Goal: Task Accomplishment & Management: Manage account settings

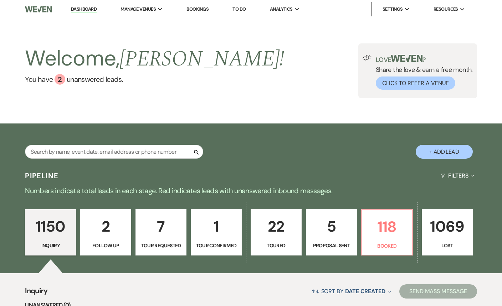
click at [79, 6] on link "Dashboard" at bounding box center [84, 9] width 26 height 7
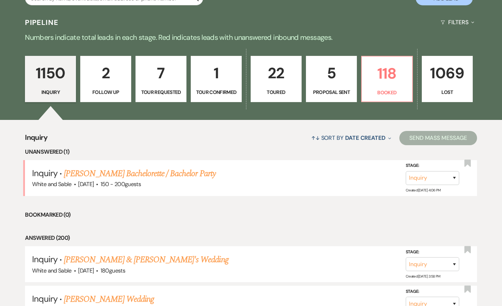
scroll to position [156, 0]
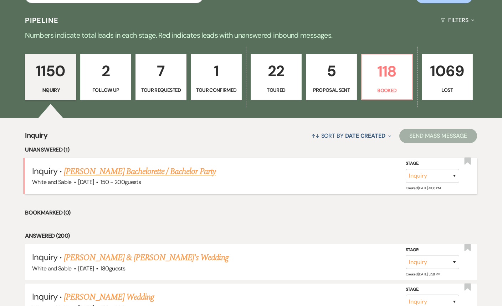
click at [183, 169] on link "[PERSON_NAME] Bachelorette / Bachelor Party" at bounding box center [140, 171] width 152 height 13
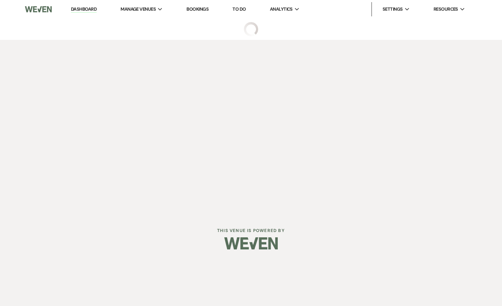
select select "5"
select select "2"
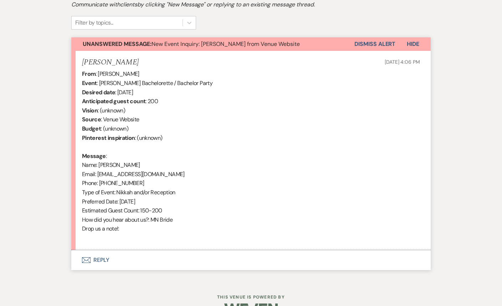
scroll to position [228, 0]
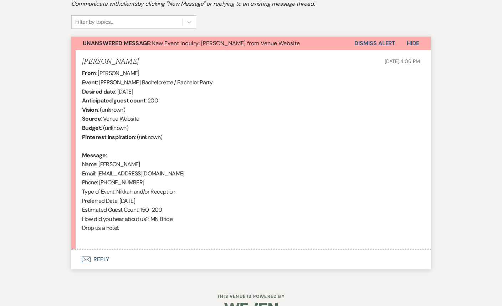
click at [109, 254] on button "Envelope Reply" at bounding box center [250, 260] width 359 height 20
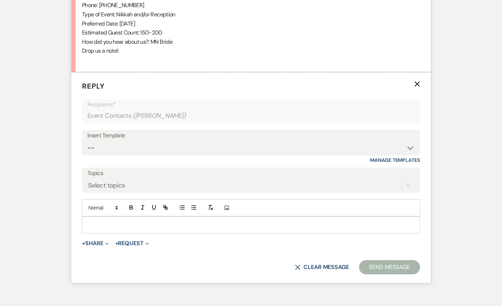
scroll to position [430, 0]
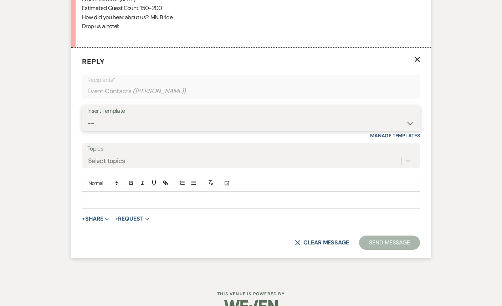
click at [159, 121] on select "-- Inquiry Response (Venue Guide) Schedule - Venue Tour Appt Confirmation Sched…" at bounding box center [250, 123] width 327 height 14
select select "3320"
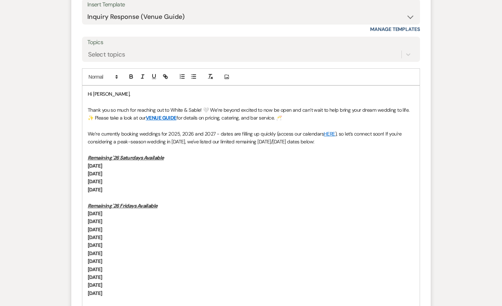
scroll to position [511, 0]
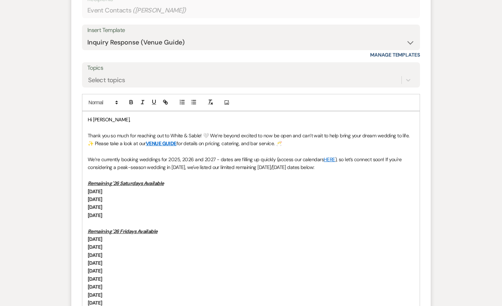
drag, startPoint x: 247, startPoint y: 199, endPoint x: 383, endPoint y: 160, distance: 142.1
click at [383, 160] on div "Hi [PERSON_NAME], Thank you so much for reaching out to White & Sable! 🤍 We’re …" at bounding box center [250, 263] width 337 height 304
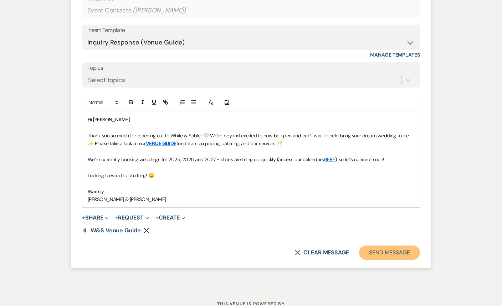
click at [384, 251] on button "Send Message" at bounding box center [389, 253] width 61 height 14
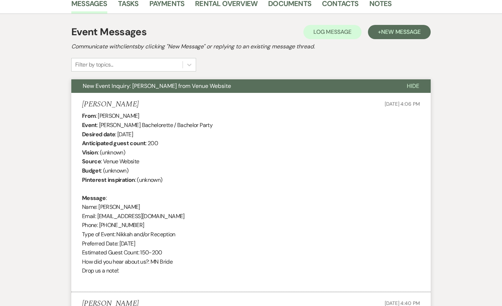
scroll to position [0, 0]
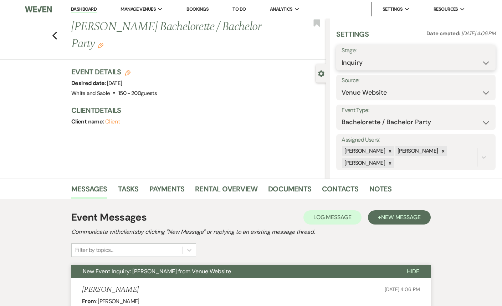
click at [358, 58] on select "Inquiry Follow Up Tour Requested Tour Confirmed Toured Proposal Sent Booked Lost" at bounding box center [415, 63] width 149 height 14
select select "8"
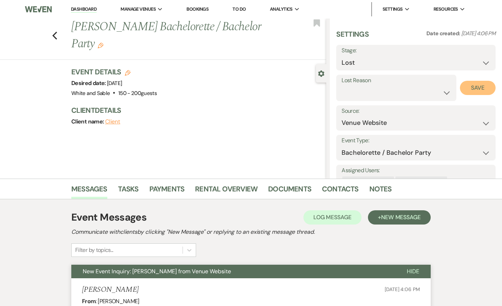
click at [473, 86] on button "Save" at bounding box center [478, 88] width 36 height 14
click at [55, 34] on use "button" at bounding box center [54, 36] width 5 height 8
select select "8"
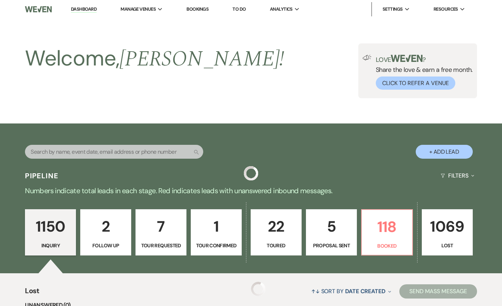
scroll to position [156, 0]
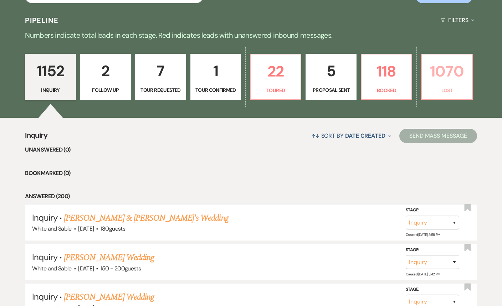
click at [423, 85] on link "1070 Lost" at bounding box center [446, 77] width 51 height 46
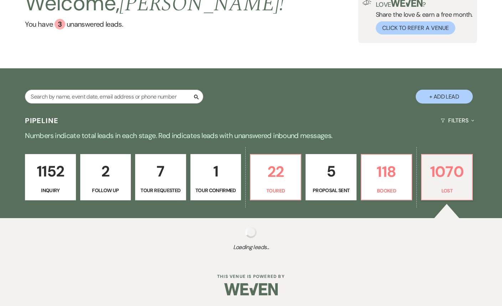
scroll to position [55, 0]
select select "8"
select select "1"
select select "8"
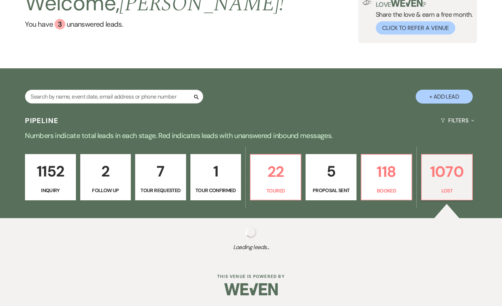
select select "6"
select select "8"
select select "1"
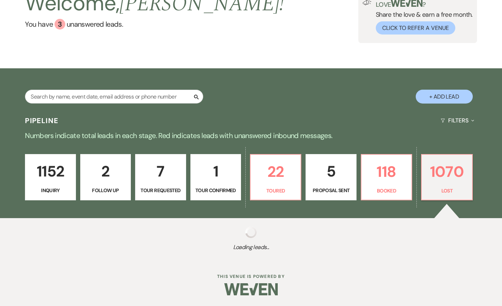
select select "8"
select select "6"
select select "8"
select select "7"
select select "8"
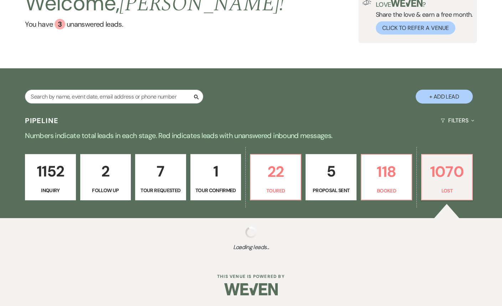
select select "6"
select select "8"
select select "7"
select select "8"
select select "5"
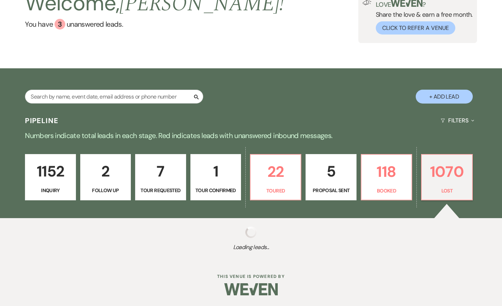
select select "8"
select select "6"
select select "8"
select select "6"
select select "8"
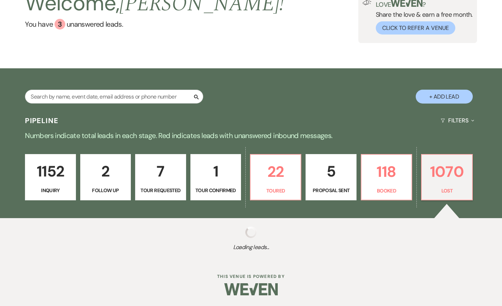
select select "6"
select select "8"
select select "6"
select select "8"
select select "5"
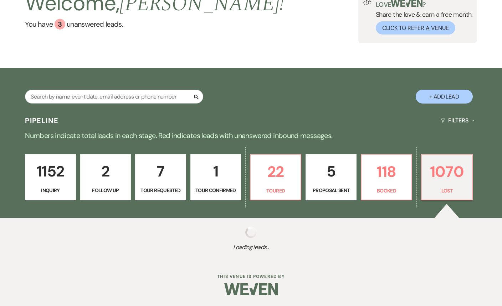
select select "8"
select select "5"
select select "8"
select select "7"
select select "8"
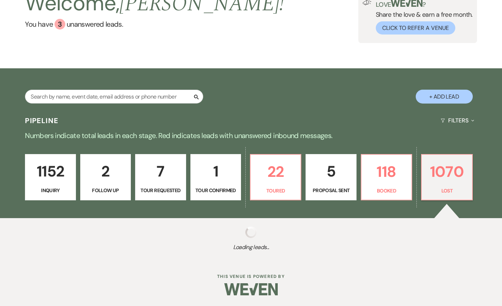
select select "6"
select select "8"
select select "6"
select select "8"
select select "6"
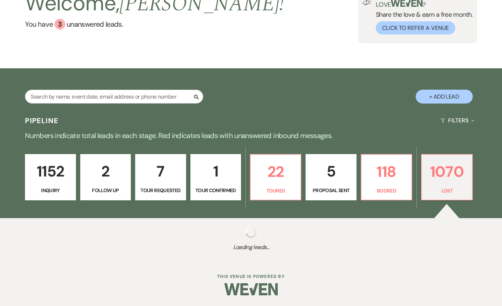
select select "8"
select select "1"
select select "8"
select select "6"
select select "8"
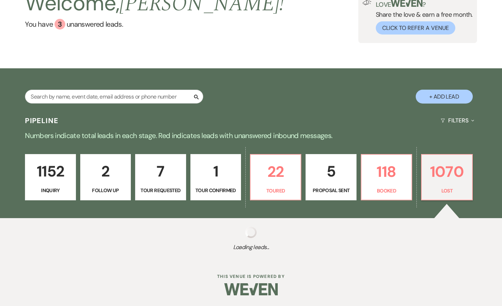
select select "7"
select select "8"
select select "6"
select select "8"
select select "6"
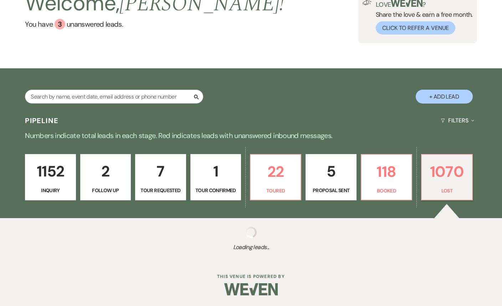
select select "8"
select select "7"
select select "8"
select select "6"
select select "8"
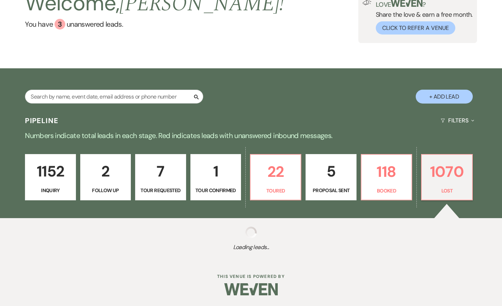
select select "6"
select select "8"
select select "6"
select select "8"
select select "9"
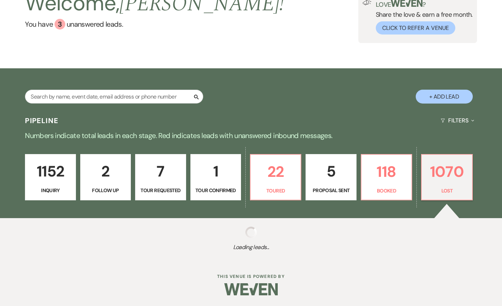
select select "8"
select select "6"
select select "8"
select select "10"
select select "8"
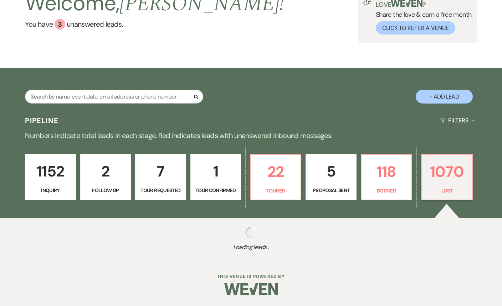
select select "6"
select select "8"
select select "6"
select select "8"
select select "6"
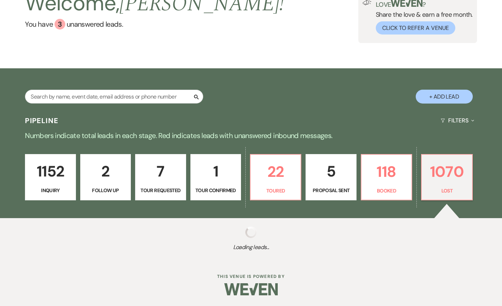
select select "8"
select select "6"
select select "8"
select select "6"
select select "8"
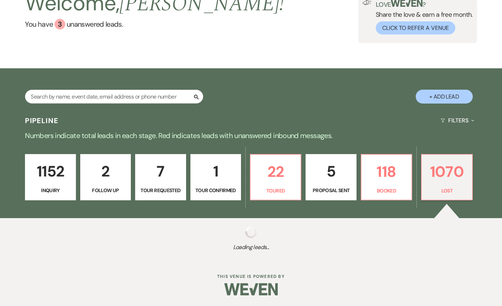
select select "6"
select select "8"
select select "6"
select select "8"
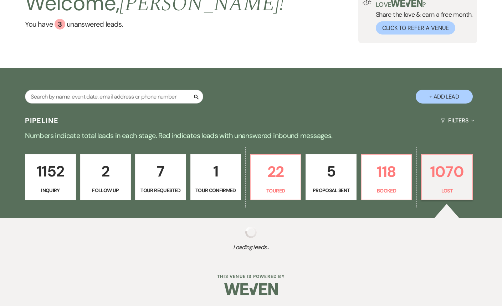
select select "9"
select select "8"
select select "6"
select select "8"
select select "6"
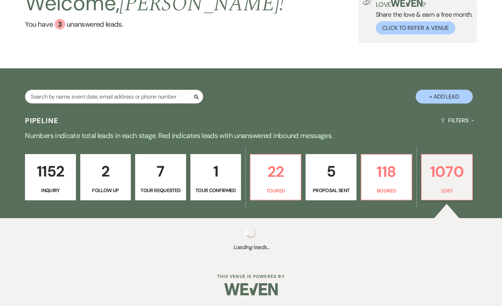
select select "8"
select select "7"
select select "8"
select select "6"
select select "8"
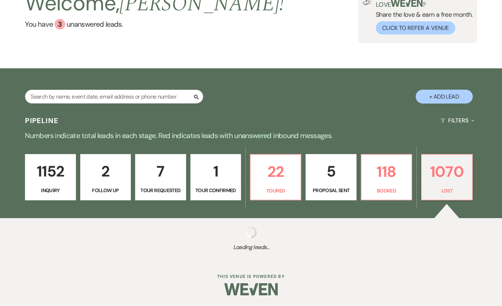
select select "9"
select select "8"
select select "6"
select select "8"
select select "6"
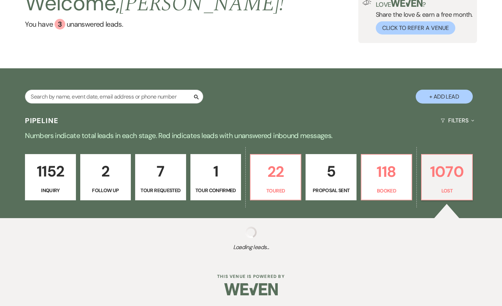
select select "8"
select select "6"
select select "8"
select select "5"
select select "8"
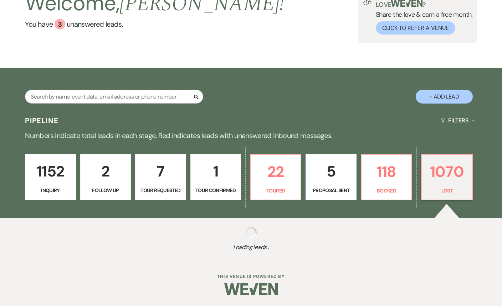
select select "6"
select select "8"
select select "6"
select select "8"
select select "6"
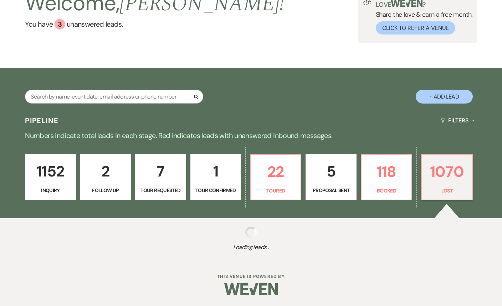
select select "8"
select select "7"
select select "8"
select select "6"
select select "8"
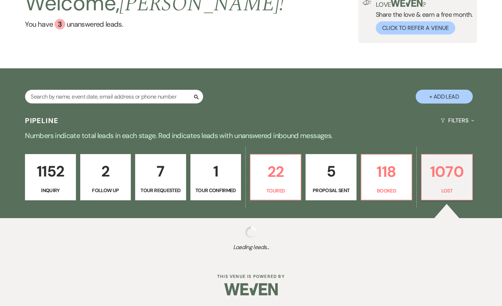
select select "5"
select select "8"
select select "6"
select select "8"
select select "6"
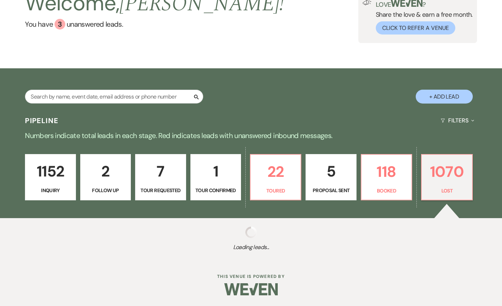
select select "8"
select select "6"
select select "8"
select select "5"
select select "8"
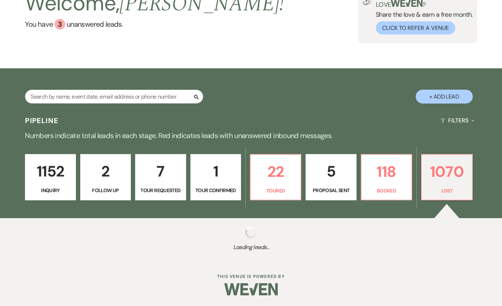
select select "6"
select select "8"
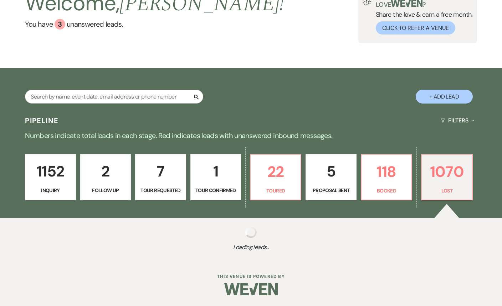
select select "8"
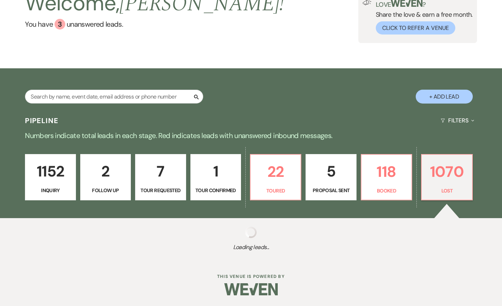
select select "8"
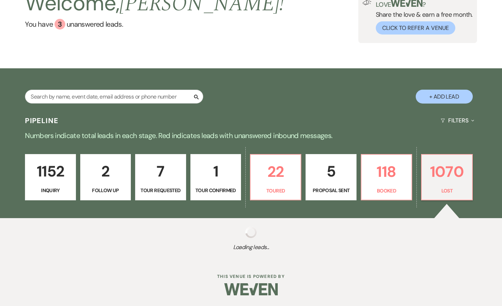
select select "8"
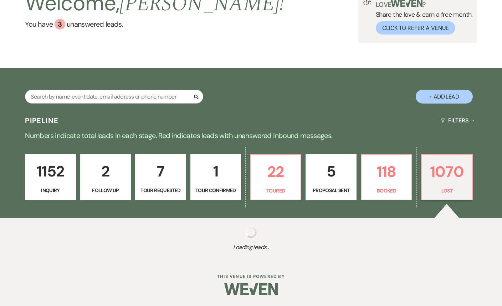
select select "8"
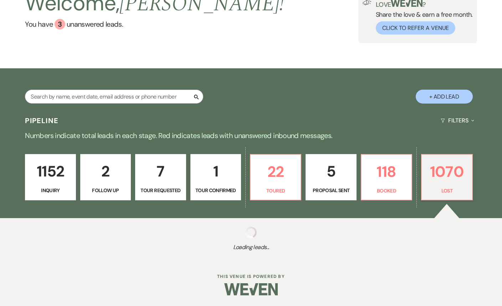
select select "8"
select select "6"
select select "8"
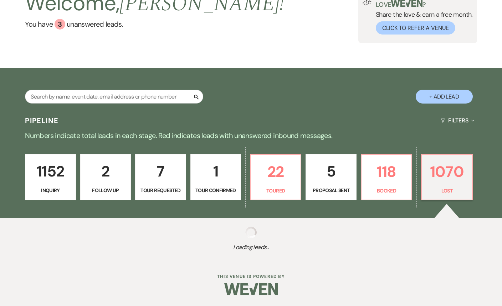
select select "8"
select select "9"
select select "8"
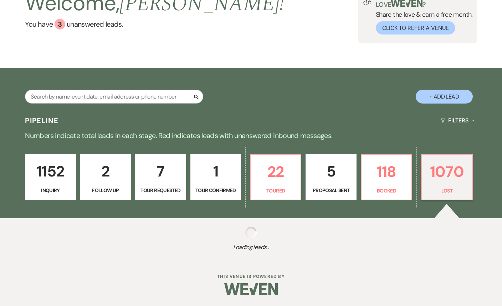
select select "8"
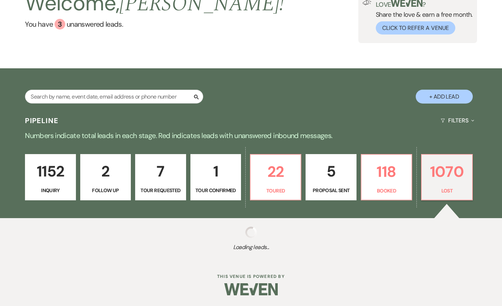
select select "8"
select select "9"
select select "8"
select select "1"
select select "8"
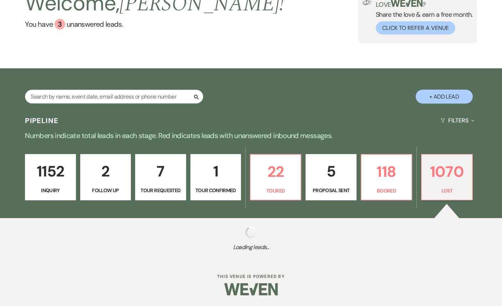
select select "8"
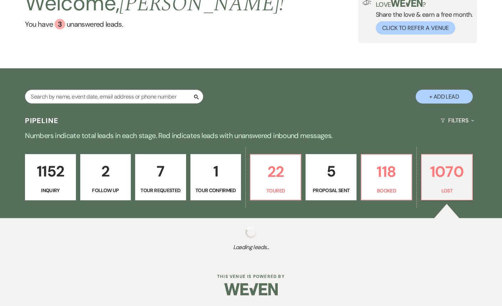
select select "7"
select select "8"
select select "10"
select select "8"
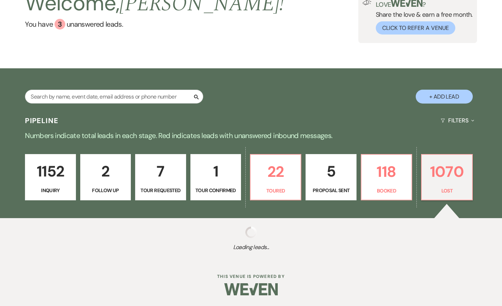
select select "8"
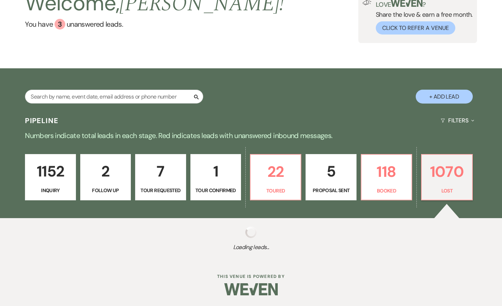
select select "7"
select select "8"
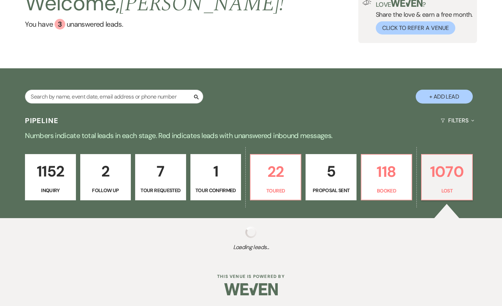
select select "8"
select select "6"
select select "8"
select select "6"
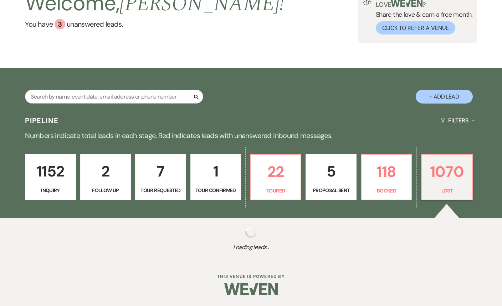
select select "8"
select select "6"
select select "8"
select select "6"
select select "8"
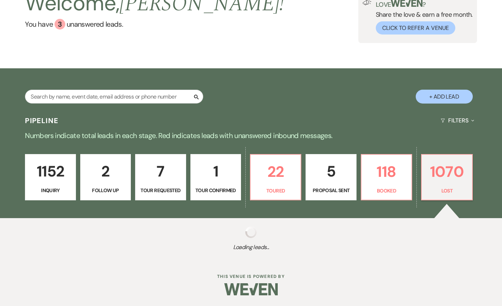
select select "8"
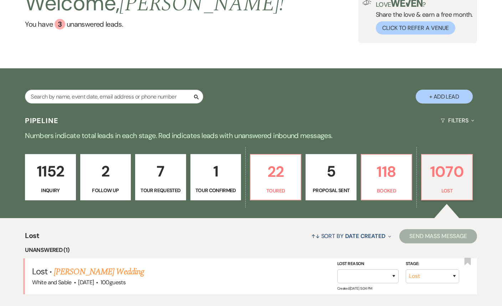
scroll to position [157, 0]
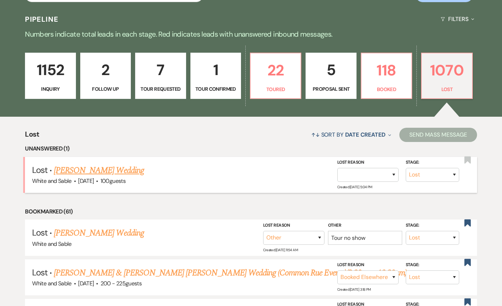
click at [124, 172] on link "[PERSON_NAME] Wedding" at bounding box center [99, 170] width 90 height 13
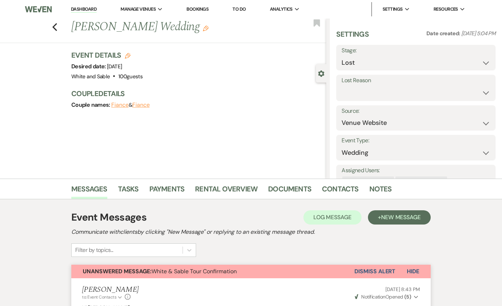
click at [380, 276] on button "Dismiss Alert" at bounding box center [374, 272] width 41 height 14
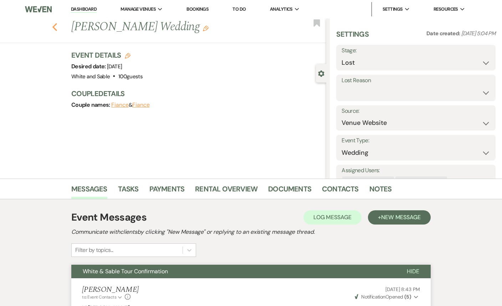
click at [56, 27] on icon "Previous" at bounding box center [54, 27] width 5 height 9
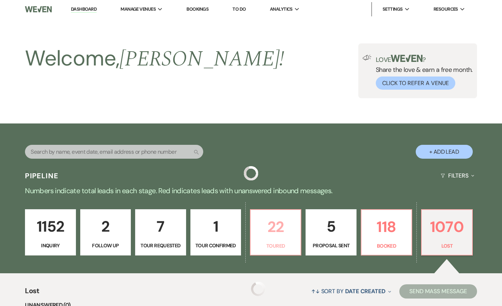
scroll to position [157, 0]
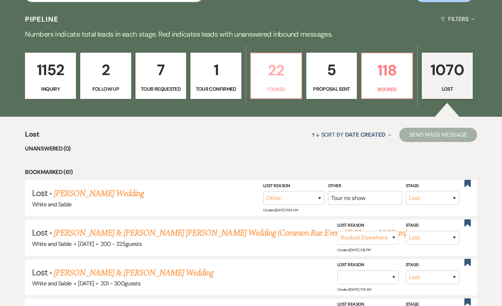
click at [272, 68] on p "22" at bounding box center [276, 70] width 42 height 24
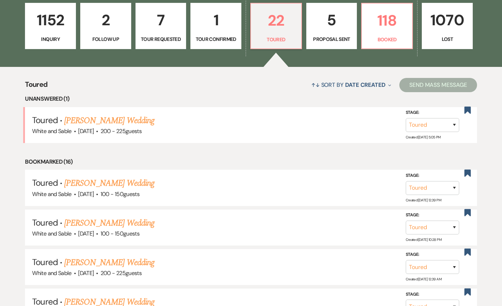
scroll to position [209, 0]
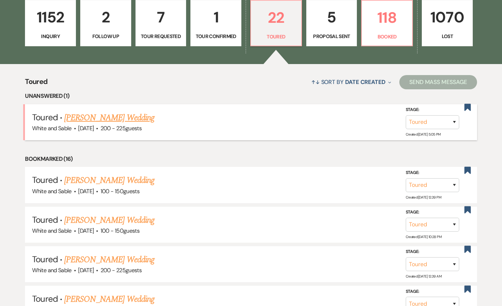
click at [129, 114] on link "[PERSON_NAME] Wedding" at bounding box center [109, 117] width 90 height 13
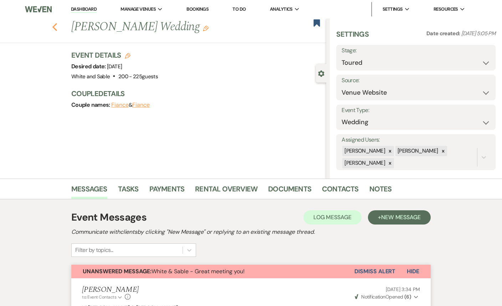
click at [56, 26] on icon "Previous" at bounding box center [54, 27] width 5 height 9
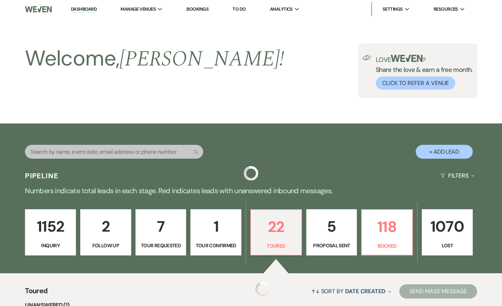
scroll to position [209, 0]
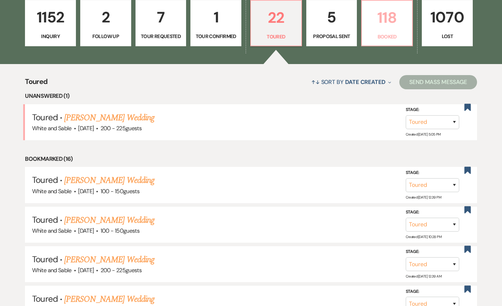
click at [389, 31] on link "118 Booked" at bounding box center [387, 23] width 52 height 46
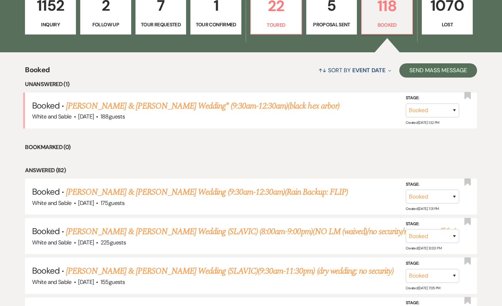
scroll to position [223, 0]
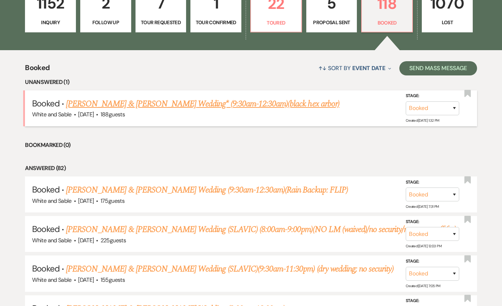
click at [201, 104] on link "[PERSON_NAME] & [PERSON_NAME] Wedding* (9:30am-12:30am)(black hex arbor)" at bounding box center [202, 104] width 273 height 13
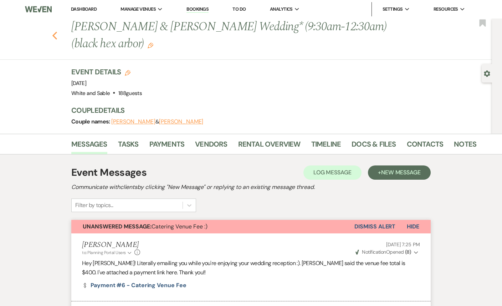
click at [55, 39] on icon "Previous" at bounding box center [54, 35] width 5 height 9
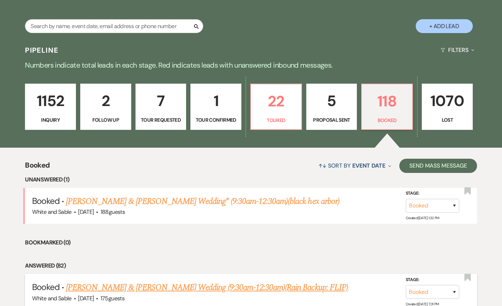
scroll to position [131, 0]
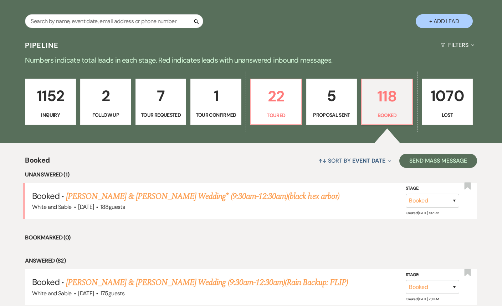
click at [148, 109] on link "7 Tour Requested" at bounding box center [160, 102] width 51 height 46
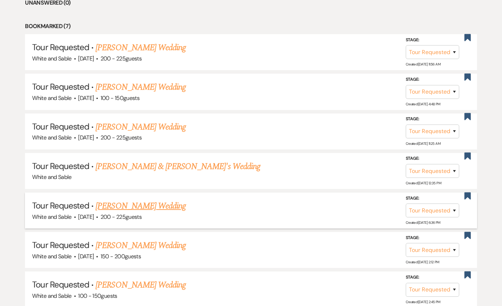
scroll to position [289, 0]
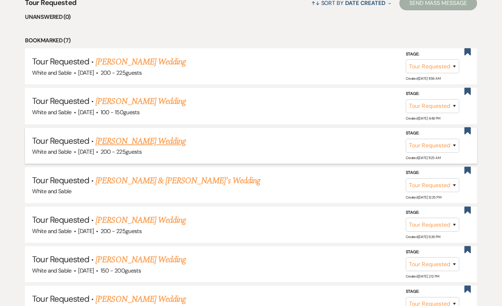
click at [142, 140] on link "[PERSON_NAME] Wedding" at bounding box center [140, 141] width 90 height 13
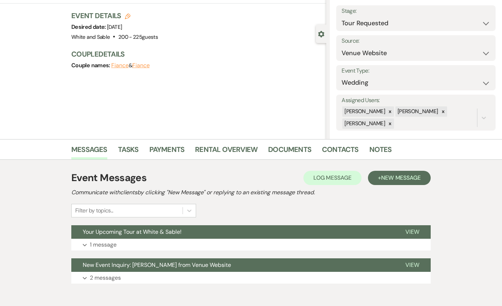
scroll to position [42, 0]
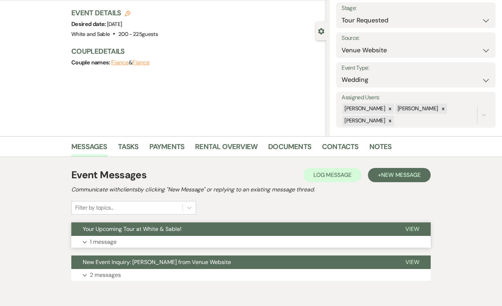
click at [270, 228] on button "Your Upcoming Tour at White & Sable!" at bounding box center [232, 230] width 322 height 14
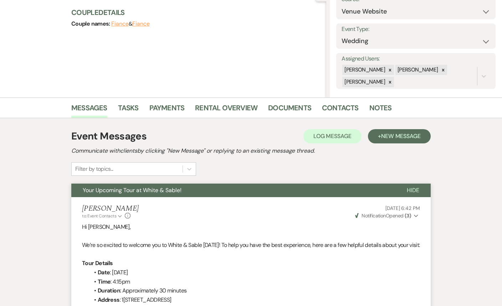
click at [264, 190] on button "Your Upcoming Tour at White & Sable!" at bounding box center [233, 191] width 324 height 14
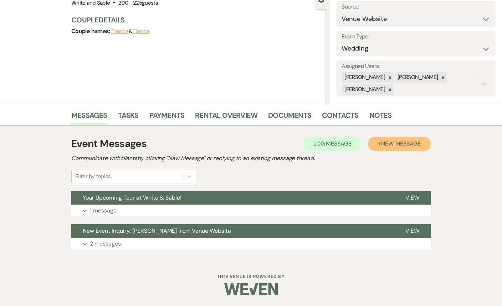
click at [403, 142] on span "New Message" at bounding box center [401, 143] width 40 height 7
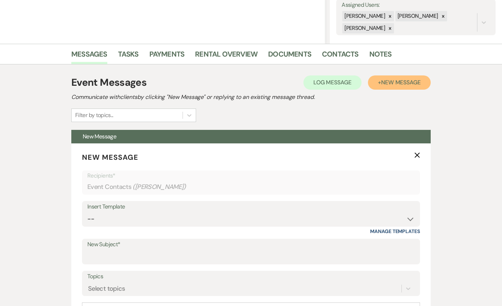
scroll to position [175, 0]
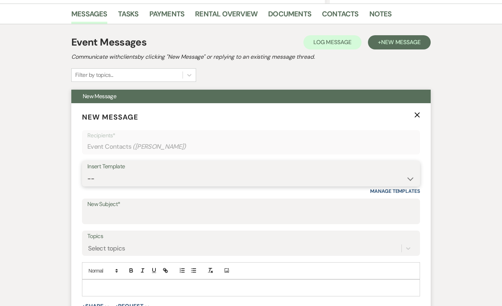
click at [172, 180] on select "-- Inquiry Response (Venue Guide) Schedule - Venue Tour Appt Confirmation Sched…" at bounding box center [250, 179] width 327 height 14
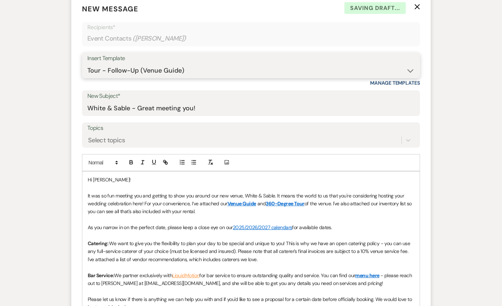
scroll to position [299, 0]
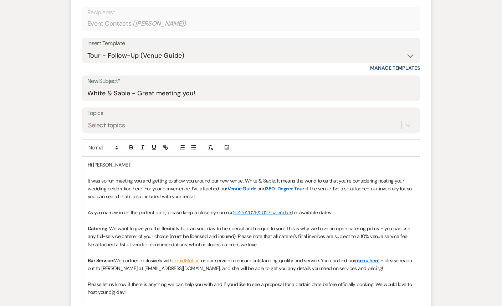
click at [101, 166] on span "Hi [PERSON_NAME]!" at bounding box center [109, 165] width 43 height 6
click at [142, 182] on span "It was so fun meeting you and getting to show you around our new venue, White &…" at bounding box center [246, 185] width 317 height 14
click at [140, 173] on p at bounding box center [251, 173] width 326 height 8
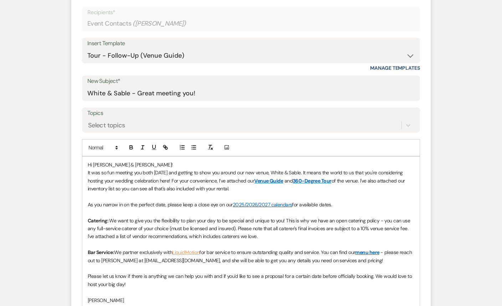
click at [88, 172] on span "It was so fun meeting you both [DATE] and getting to show you around our new ve…" at bounding box center [246, 177] width 316 height 14
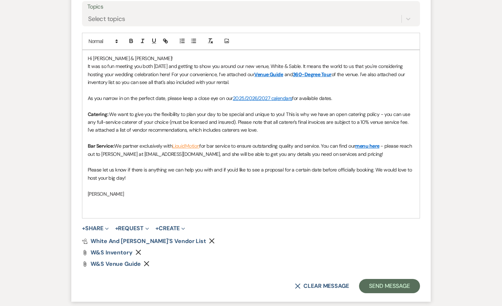
scroll to position [405, 0]
click at [383, 285] on button "Send Message" at bounding box center [389, 286] width 61 height 14
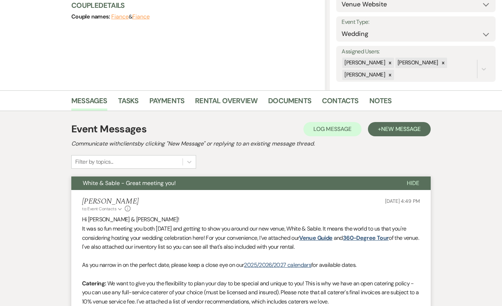
scroll to position [0, 0]
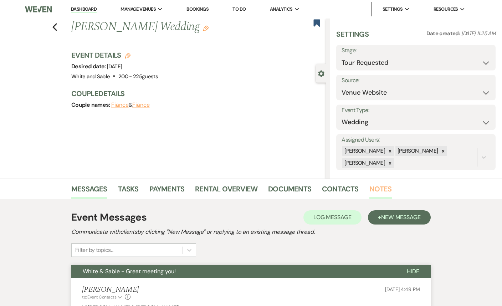
click at [378, 191] on link "Notes" at bounding box center [380, 191] width 22 height 16
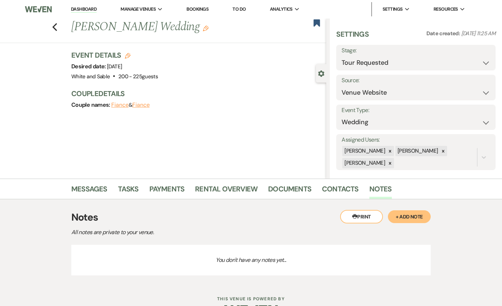
click at [404, 217] on button "+ Add Note" at bounding box center [409, 217] width 43 height 13
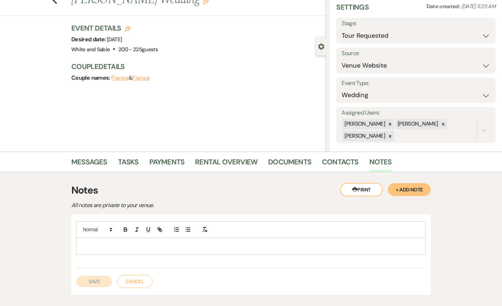
scroll to position [72, 0]
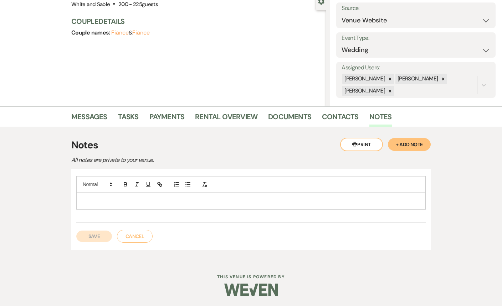
click at [185, 197] on p at bounding box center [251, 201] width 338 height 8
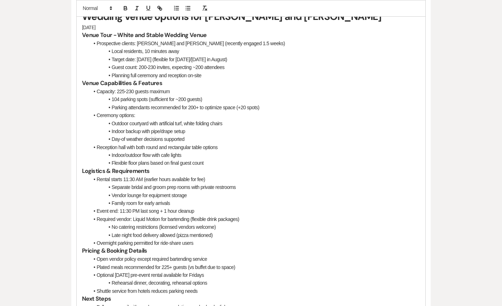
scroll to position [398, 0]
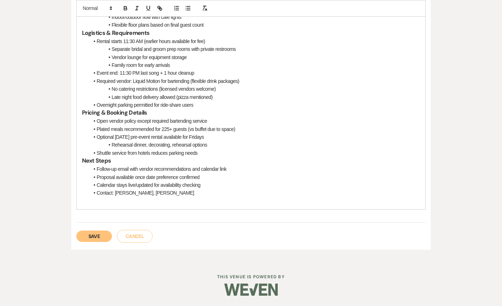
click at [102, 237] on button "Save" at bounding box center [94, 236] width 36 height 11
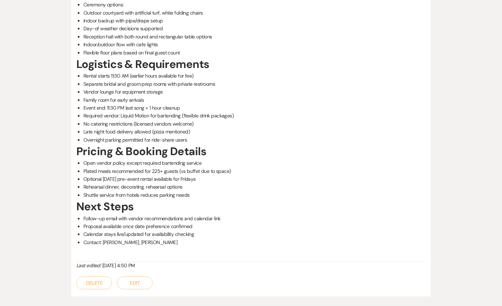
scroll to position [0, 0]
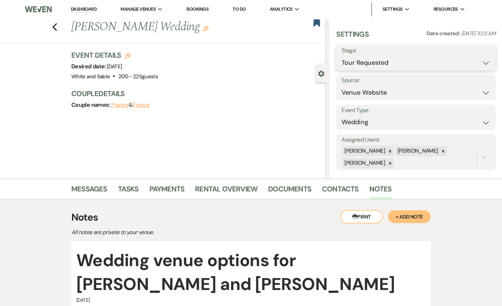
click at [386, 60] on select "Inquiry Follow Up Tour Requested Tour Confirmed Toured Proposal Sent Booked Lost" at bounding box center [415, 63] width 149 height 14
click at [476, 61] on button "Save" at bounding box center [478, 58] width 33 height 14
click at [56, 28] on icon "Previous" at bounding box center [54, 27] width 5 height 9
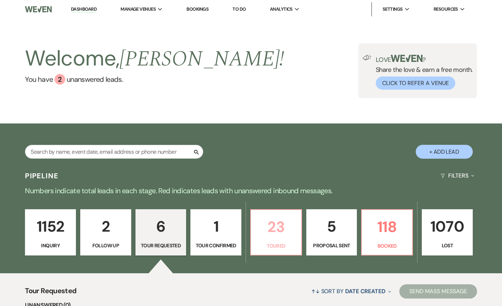
click at [266, 226] on p "23" at bounding box center [276, 227] width 42 height 24
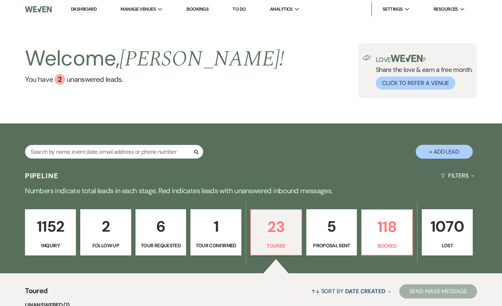
click at [58, 237] on p "1152" at bounding box center [51, 227] width 42 height 24
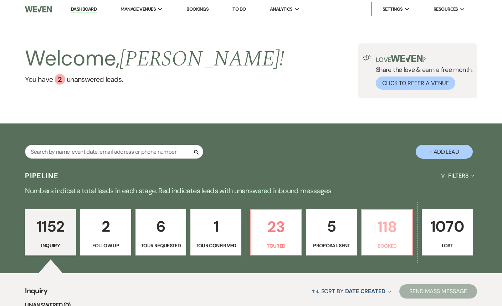
click at [375, 221] on p "118" at bounding box center [387, 227] width 42 height 24
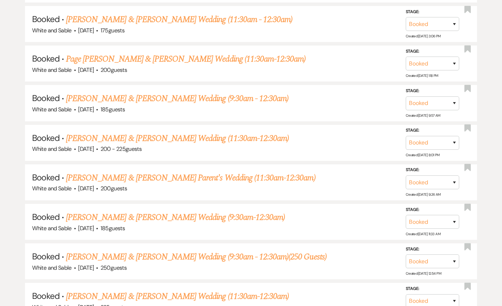
scroll to position [2189, 0]
